Goal: Transaction & Acquisition: Purchase product/service

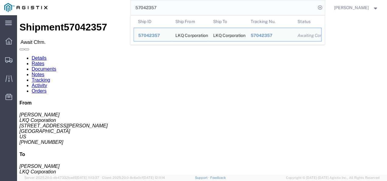
click at [164, 7] on input "57042357" at bounding box center [223, 7] width 185 height 15
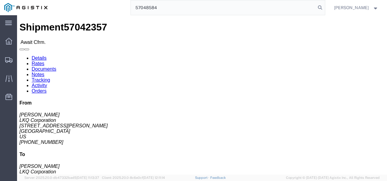
type input "57048584"
click h4 "Routing & Vehicle Information"
click link "Rates"
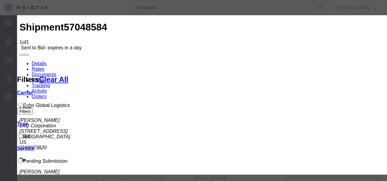
select select "4622"
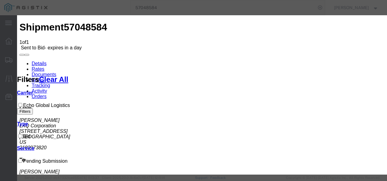
select select "13989"
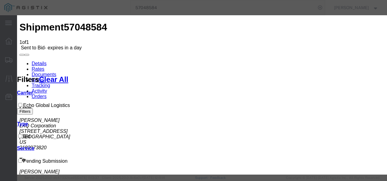
scroll to position [0, 0]
type input "2500"
type input "mnca"
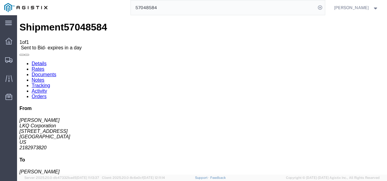
drag, startPoint x: 226, startPoint y: 132, endPoint x: 61, endPoint y: 69, distance: 176.4
click at [35, 61] on link "Details" at bounding box center [39, 63] width 15 height 5
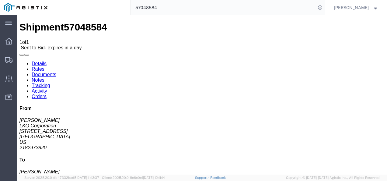
click button "Enter / Modify Bid"
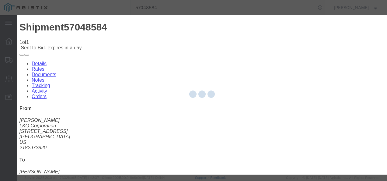
select select "4622"
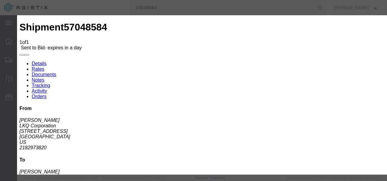
click link "mnca - Echo Global Logistics - TL Standard 3 - 5 Day"
drag, startPoint x: 317, startPoint y: 91, endPoint x: 207, endPoint y: 82, distance: 110.8
click div "Mode Select Air Less than Truckload Multi-Leg Ocean Freight Rail Small Parcel T…"
type input "2350"
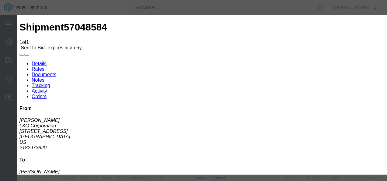
click button "Submit"
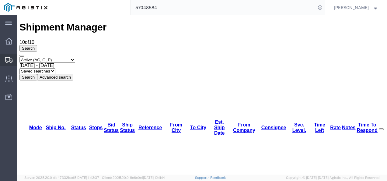
click at [21, 60] on span "Shipments" at bounding box center [19, 60] width 4 height 12
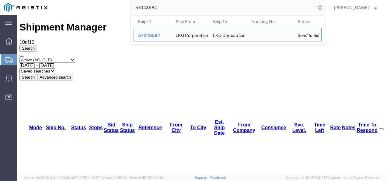
click at [199, 2] on input "57048584" at bounding box center [223, 7] width 185 height 15
paste input "3684"
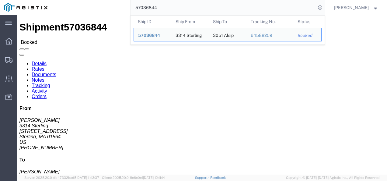
click at [200, 4] on input "57036844" at bounding box center [223, 7] width 185 height 15
paste input "50417"
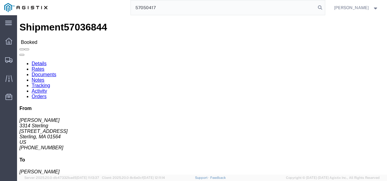
type input "57050417"
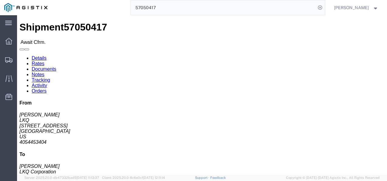
click div "Ship From LKQ ([PERSON_NAME]) 1751 [STREET_ADDRESS] 4054453404 [EMAIL_ADDRESS][…"
drag, startPoint x: 191, startPoint y: 97, endPoint x: 201, endPoint y: 104, distance: 12.3
click div "Ship From LKQ ([PERSON_NAME]) 1751 [STREET_ADDRESS] 4054453404 [EMAIL_ADDRESS][…"
drag, startPoint x: 208, startPoint y: 83, endPoint x: 212, endPoint y: 93, distance: 9.7
click div "Ship From LKQ ([PERSON_NAME]) 1751 [STREET_ADDRESS] 4054453404 [EMAIL_ADDRESS][…"
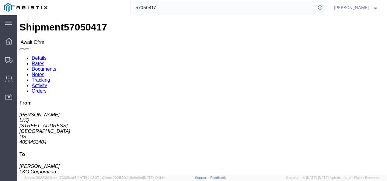
drag, startPoint x: 202, startPoint y: 180, endPoint x: 188, endPoint y: 154, distance: 29.4
click div "Leg 1 - Truckload Vehicle 1: Standard Dry Van (53 Feet) Number of trucks: 1"
